Goal: Find specific page/section: Find specific page/section

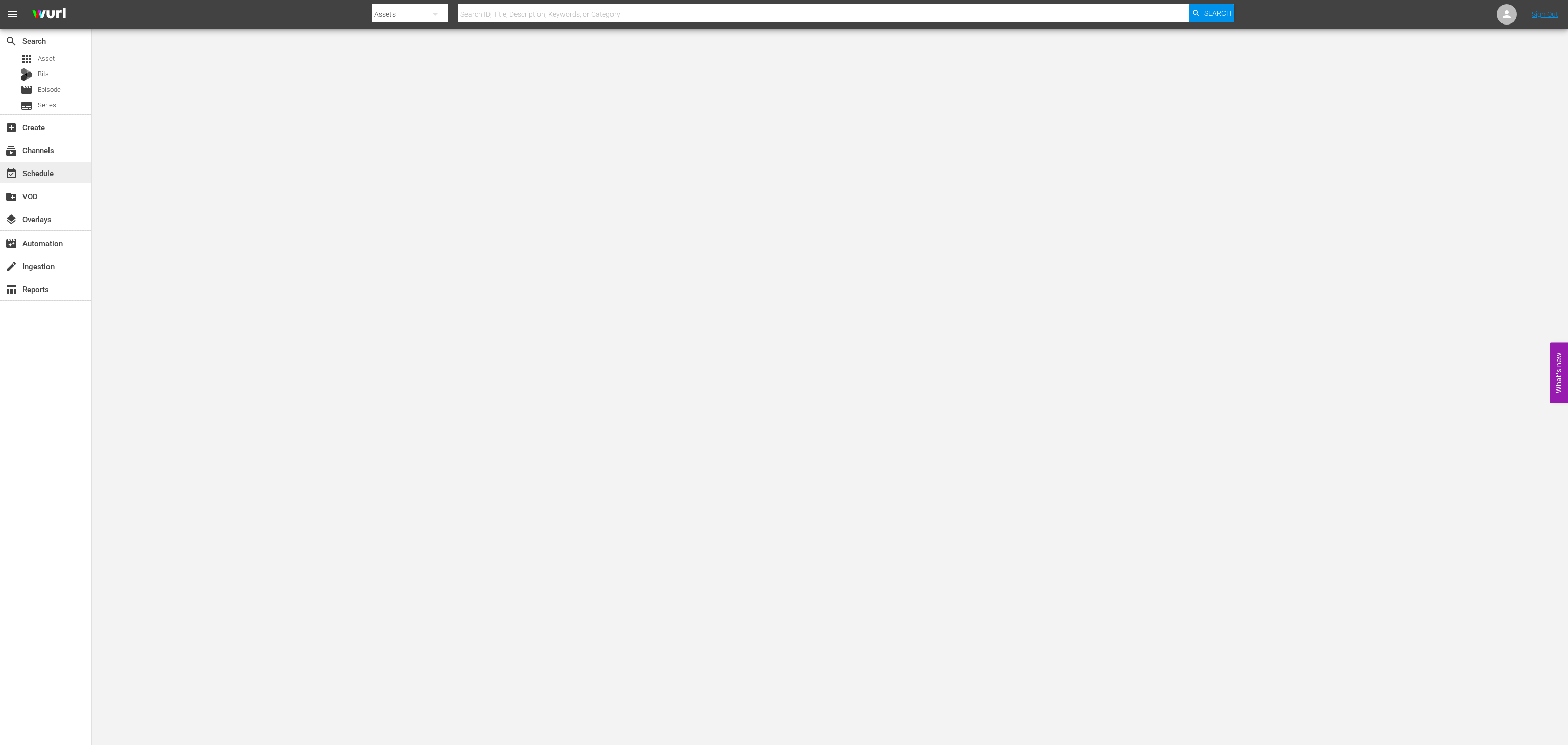
click at [55, 167] on div "event_available Schedule" at bounding box center [29, 171] width 57 height 9
click at [50, 54] on span "Asset" at bounding box center [46, 59] width 17 height 10
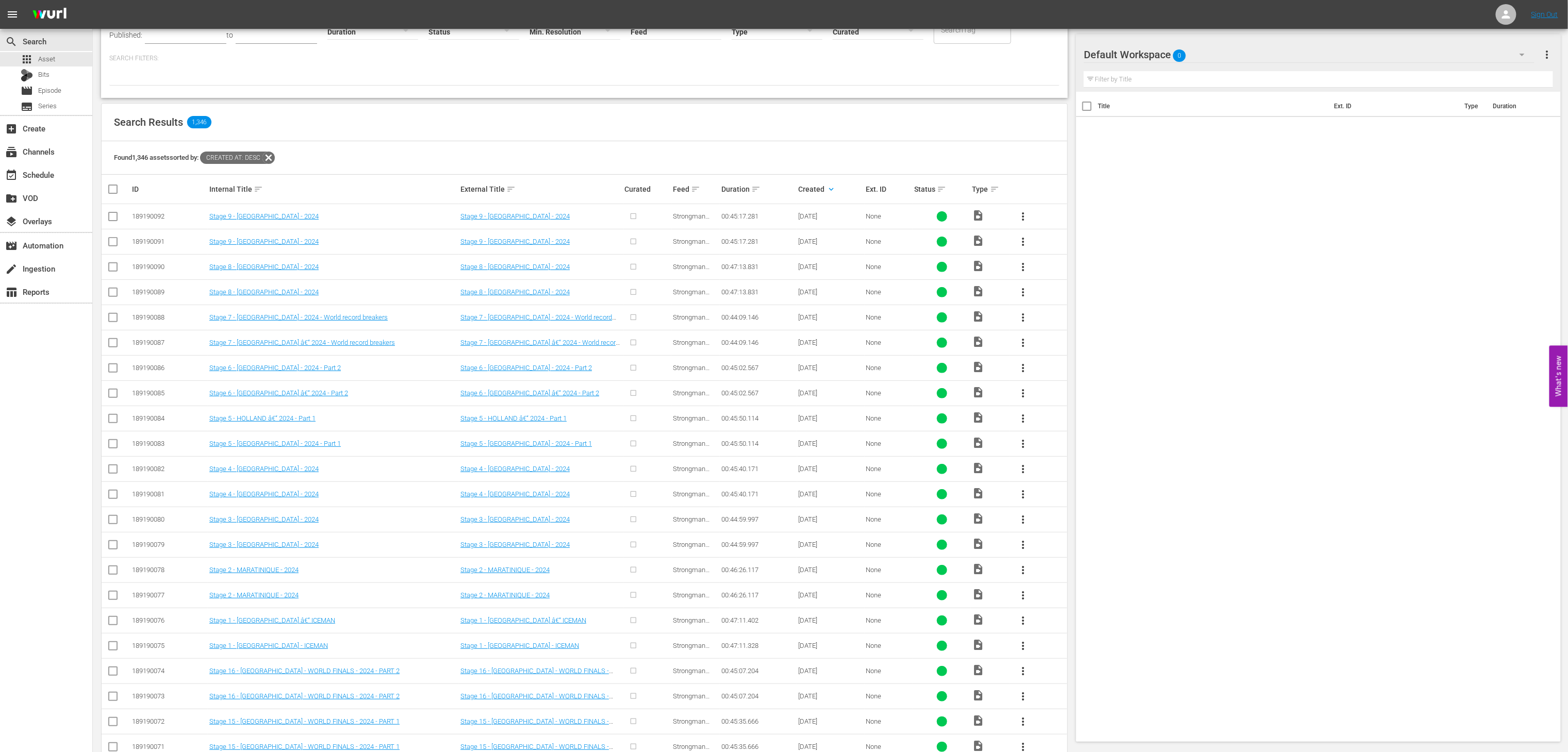
scroll to position [96, 0]
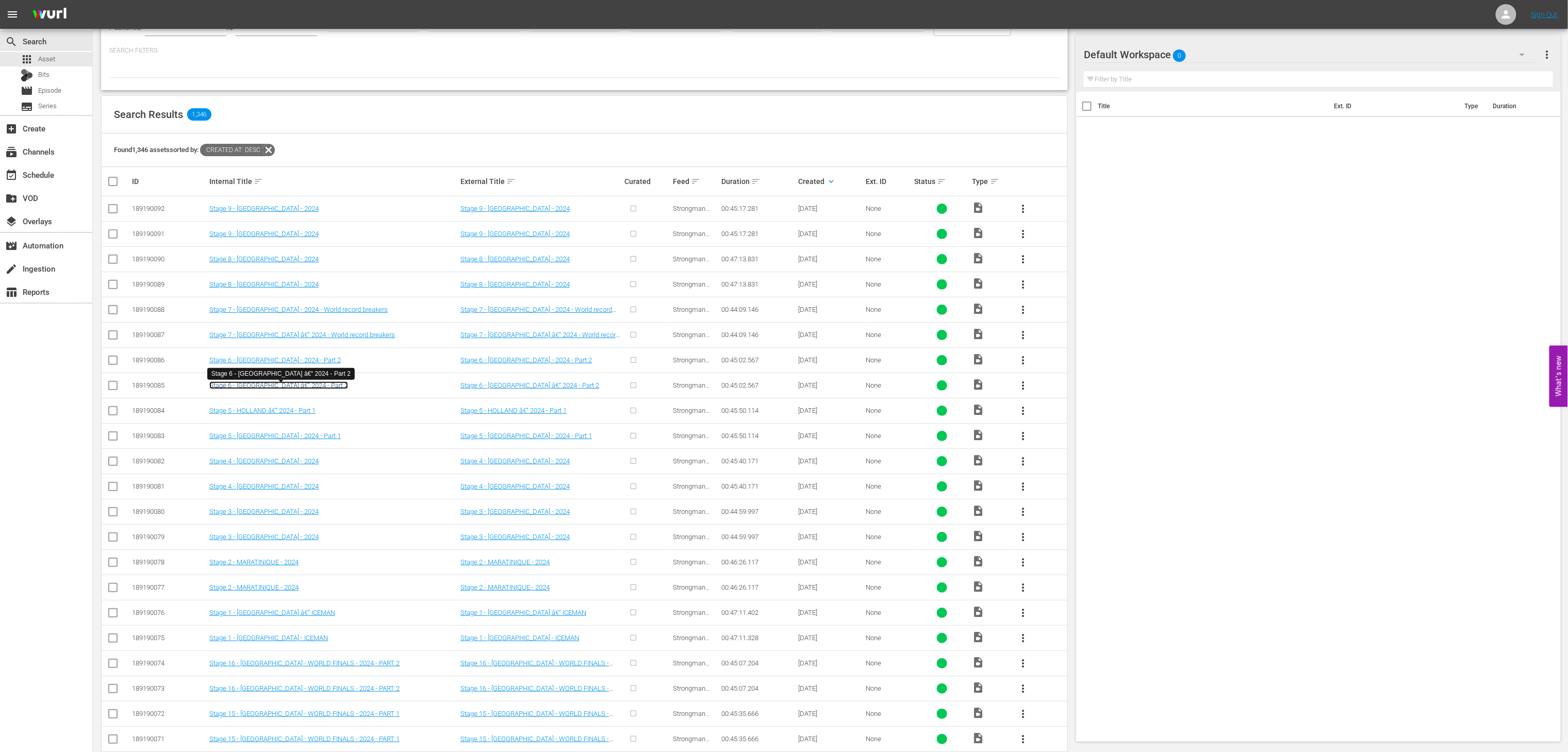
click at [297, 384] on link "Stage 6 - [GEOGRAPHIC_DATA] â€“ 2024 - Part 2" at bounding box center [279, 386] width 139 height 8
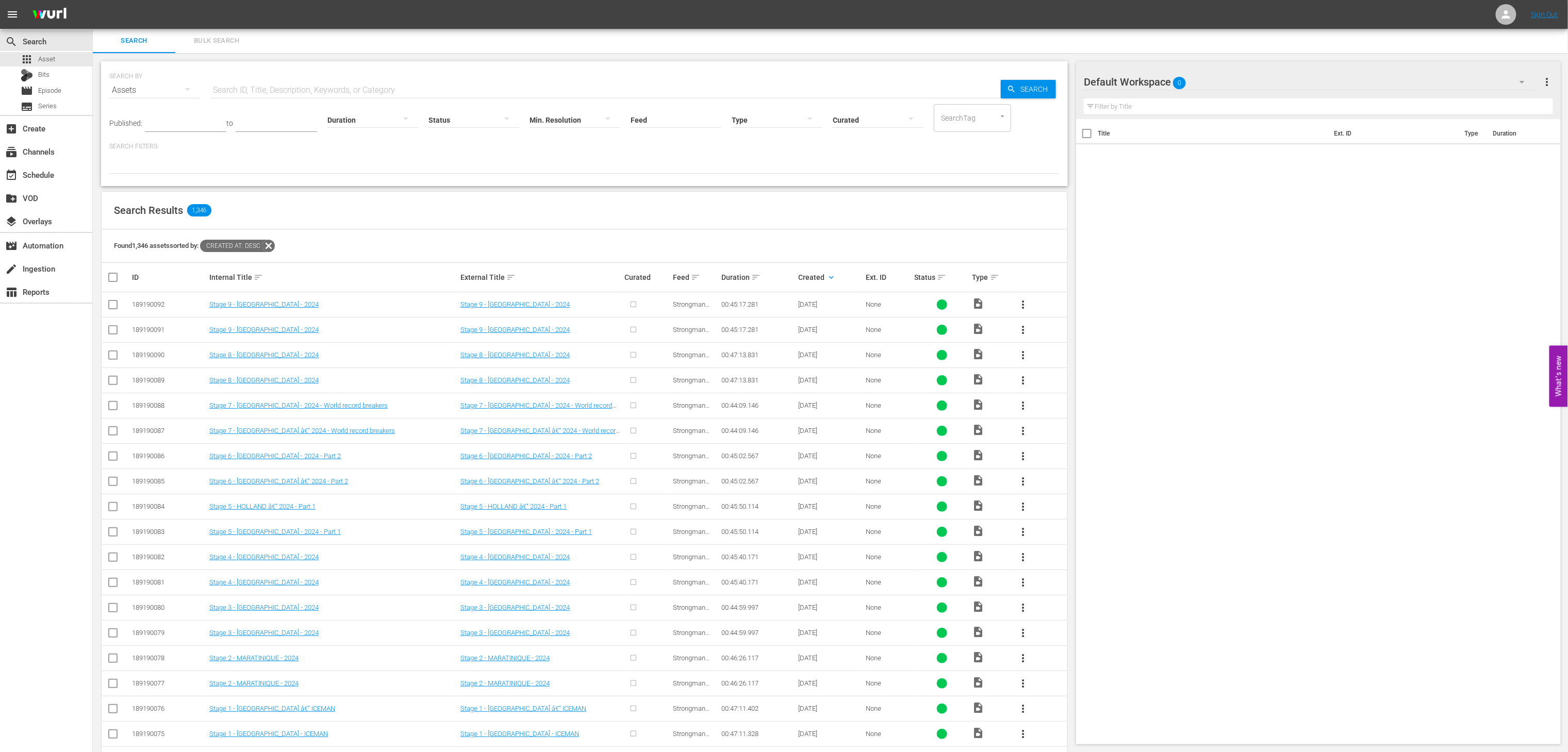
scroll to position [73, 0]
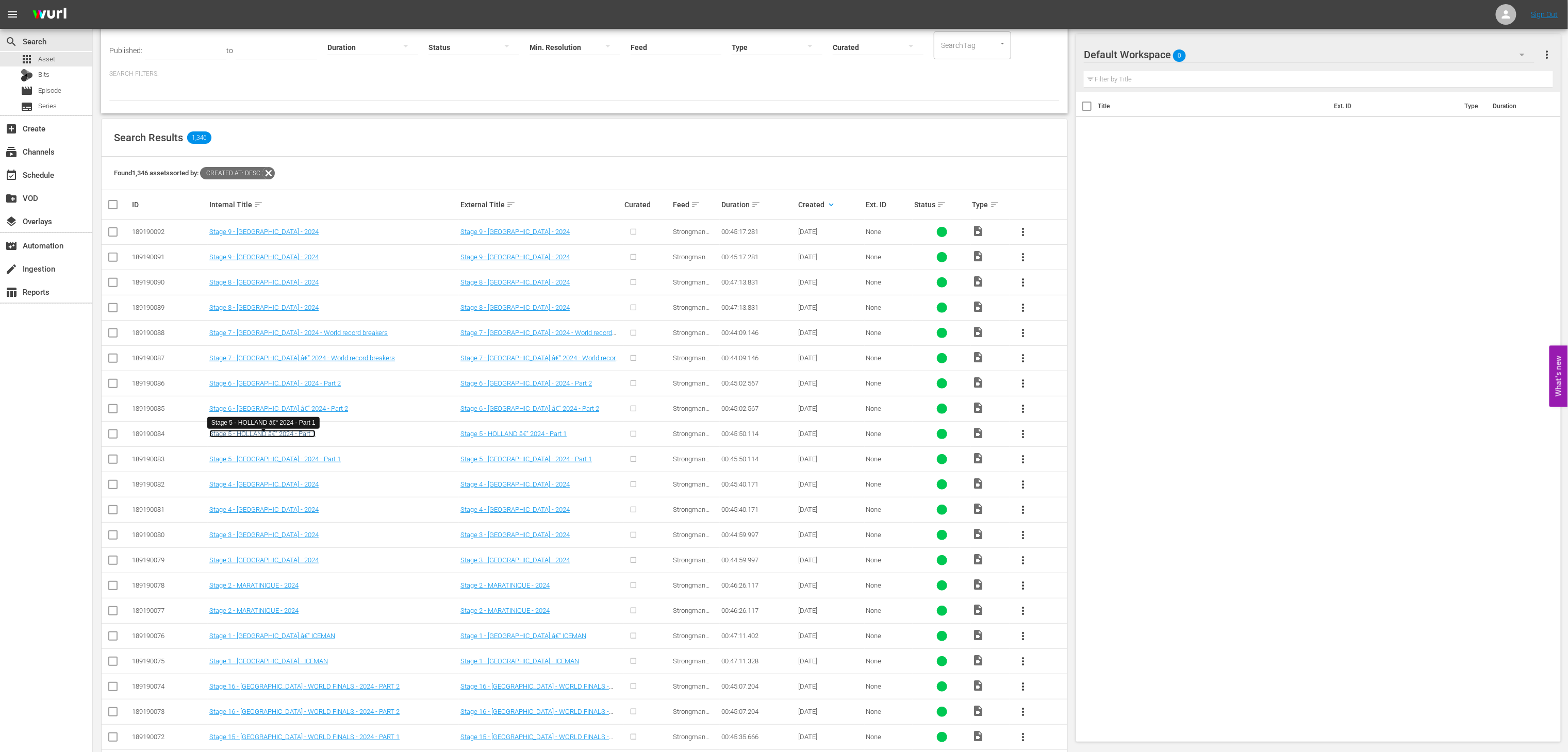
click at [301, 438] on link "Stage 5 - HOLLAND â€“ 2024 - Part 1" at bounding box center [262, 434] width 106 height 8
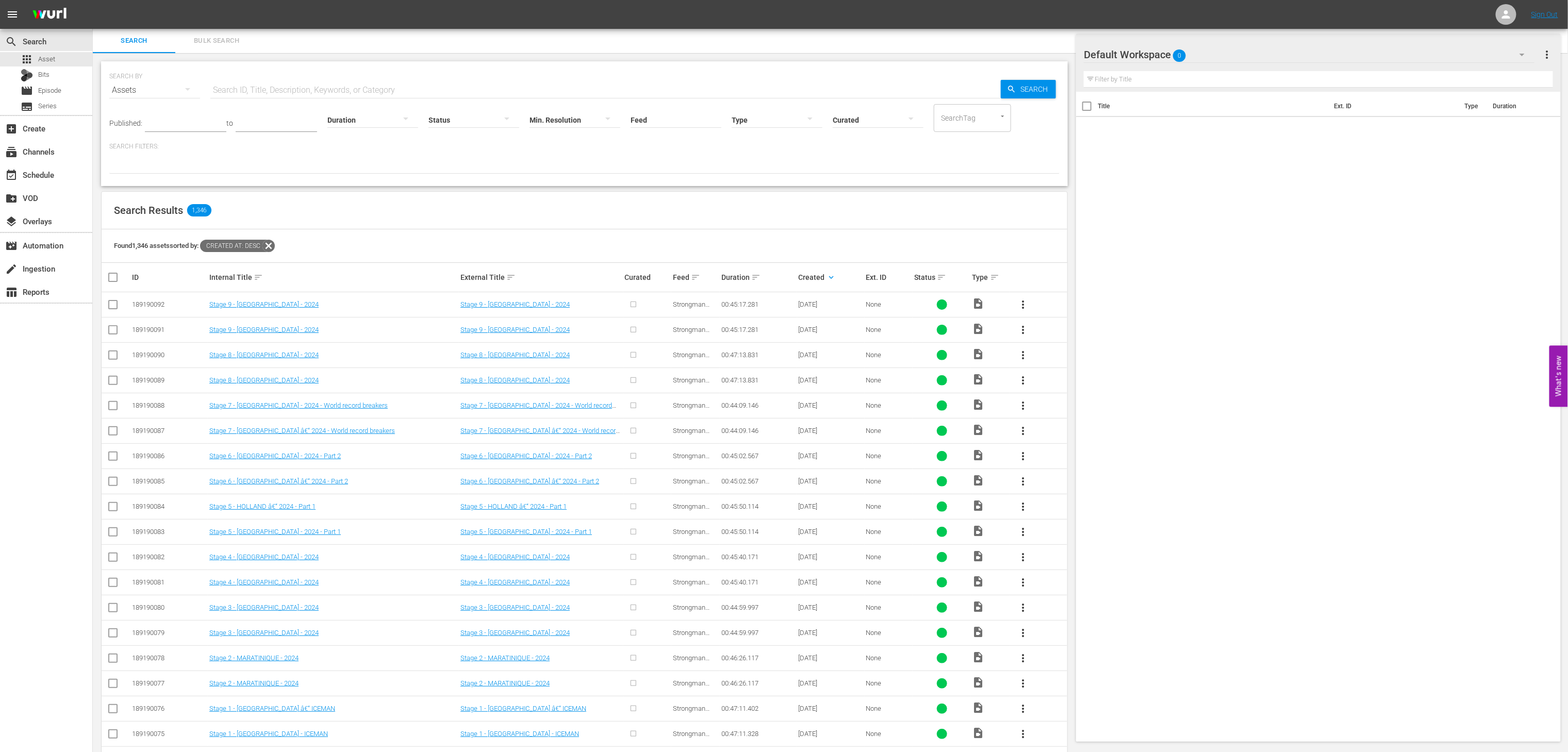
scroll to position [96, 0]
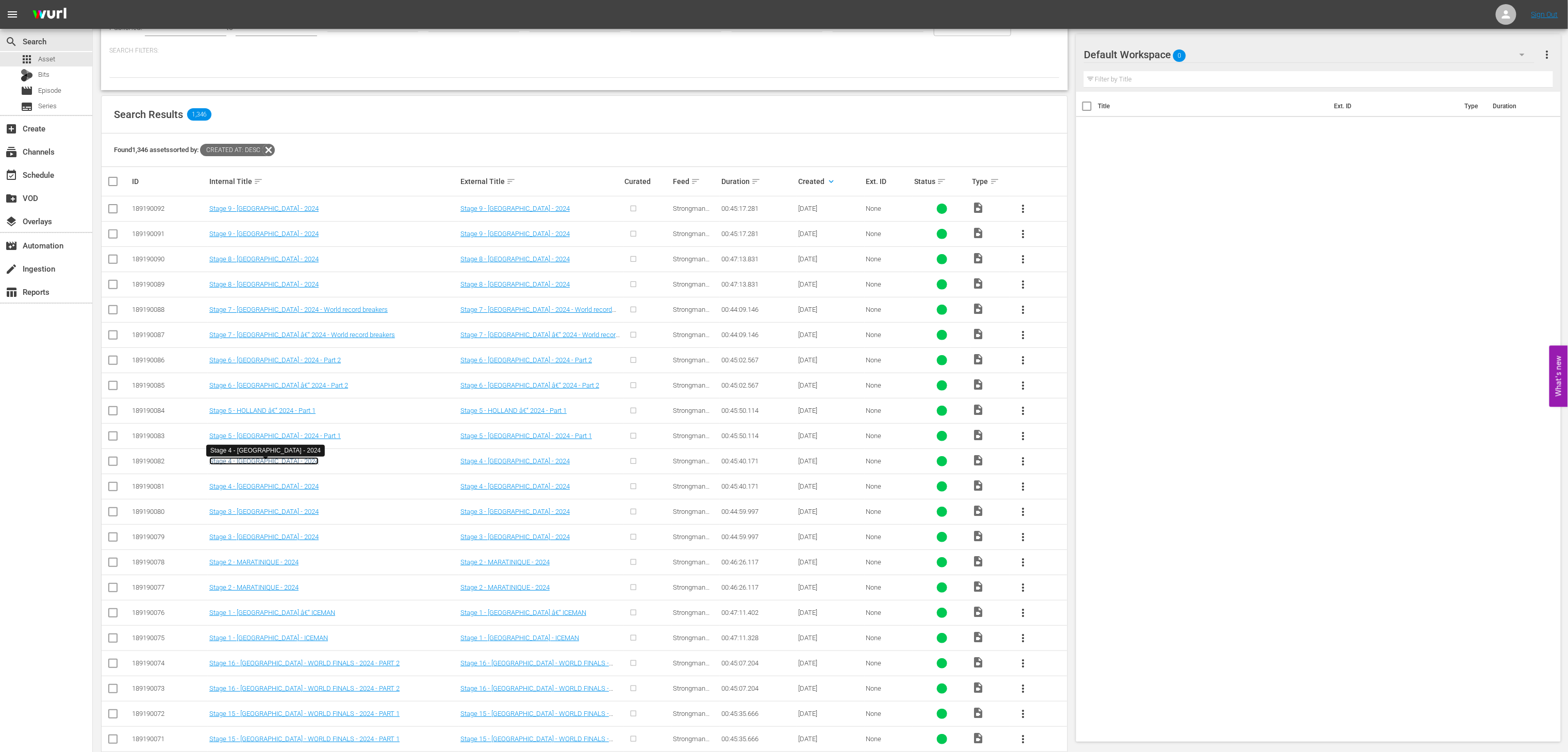
click at [249, 460] on link "Stage 4 - [GEOGRAPHIC_DATA] - 2024" at bounding box center [264, 461] width 109 height 8
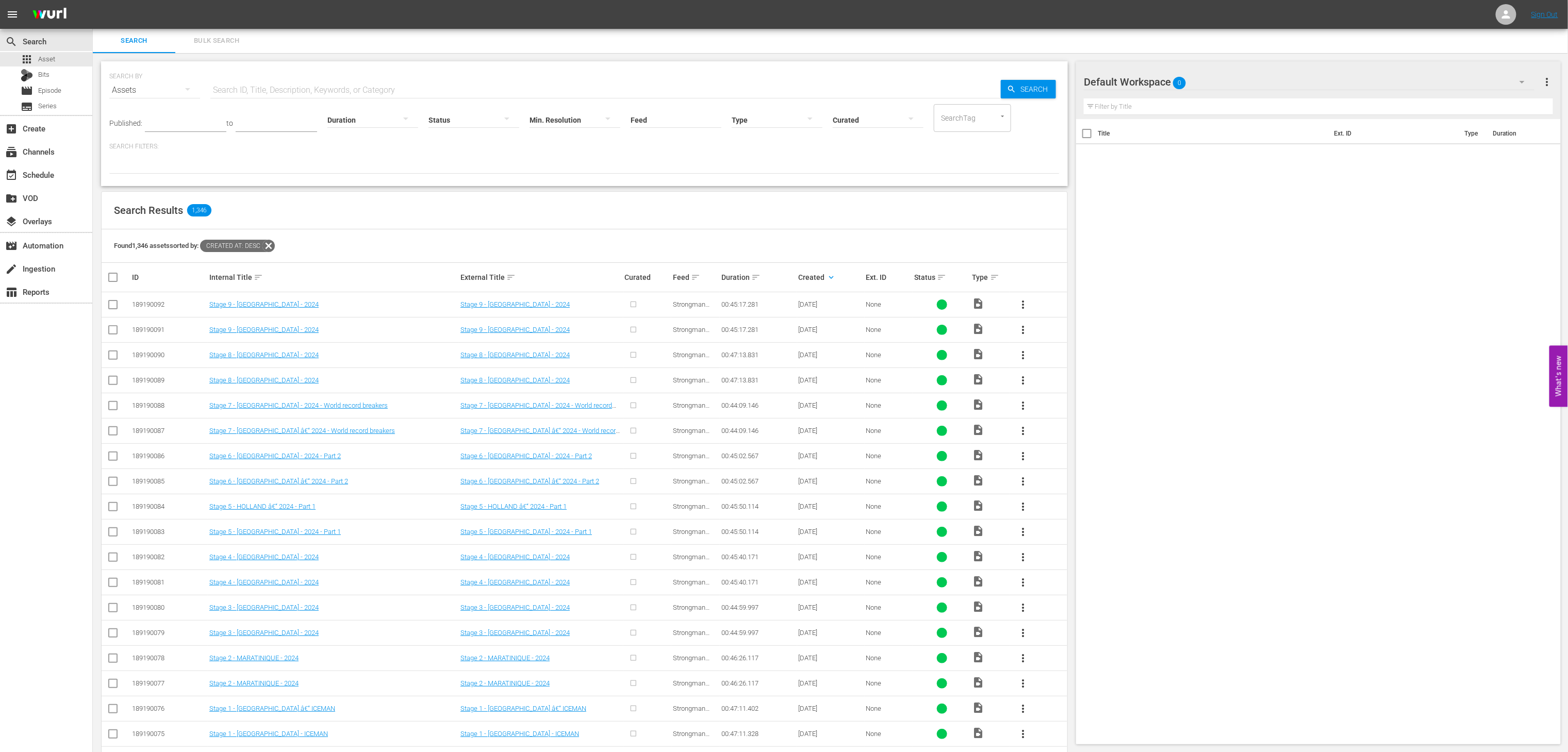
scroll to position [96, 0]
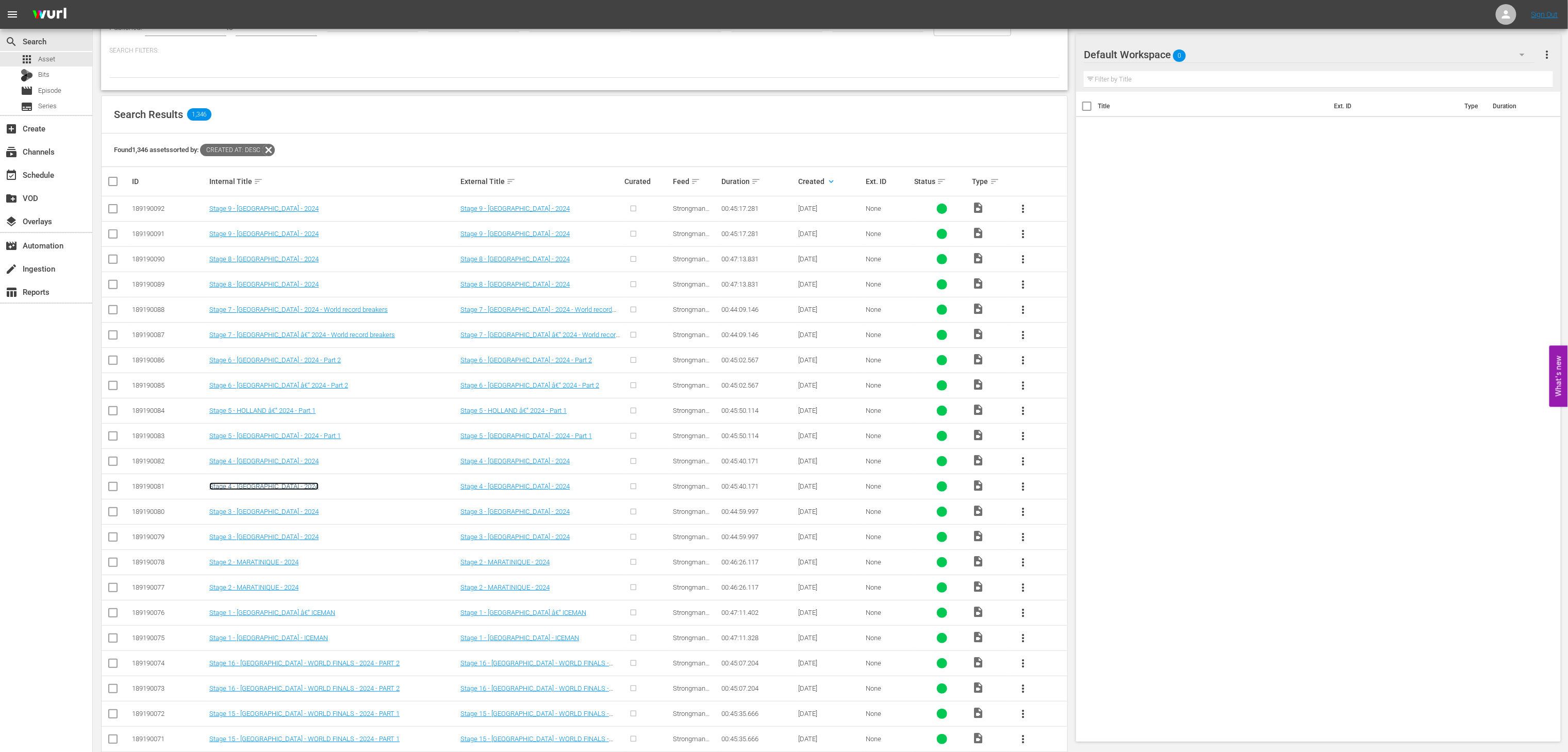
click at [248, 489] on link "Stage 4 - [GEOGRAPHIC_DATA] - 2024" at bounding box center [264, 487] width 109 height 8
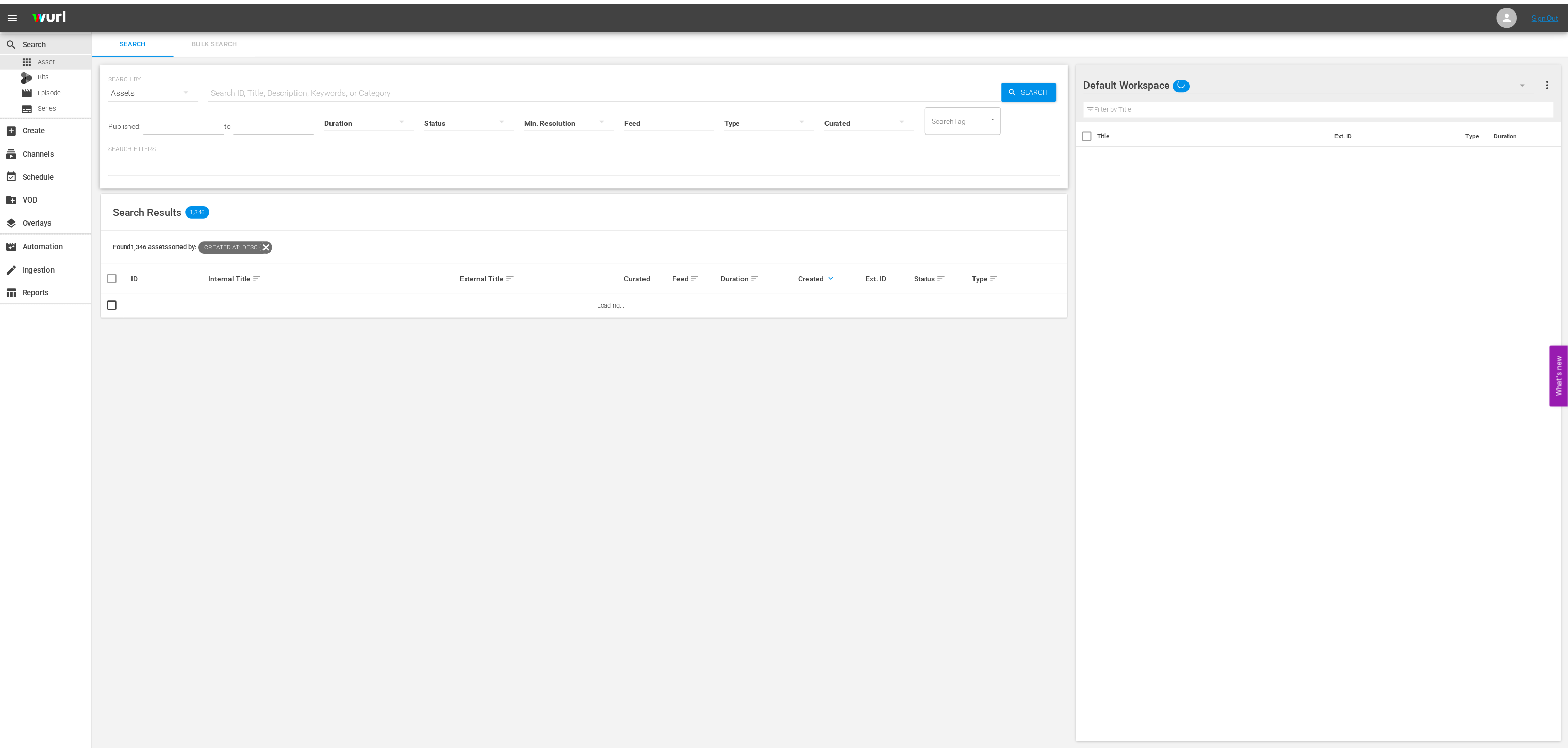
scroll to position [1, 0]
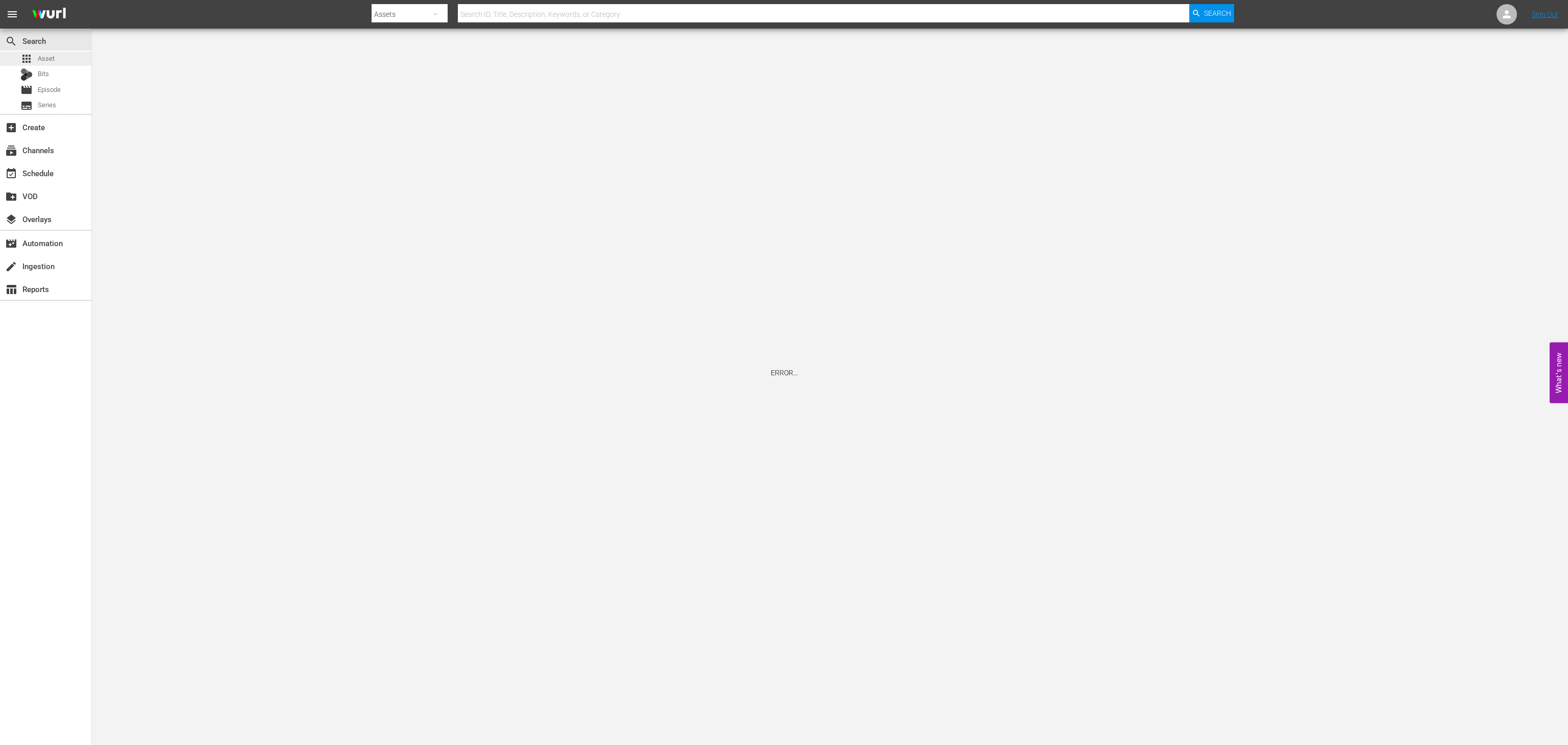
click at [48, 58] on span "Asset" at bounding box center [46, 59] width 17 height 10
